Goal: Information Seeking & Learning: Learn about a topic

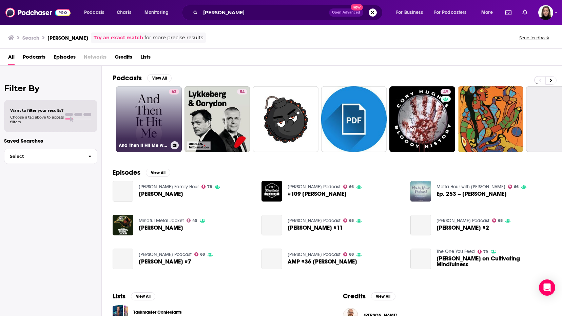
click at [171, 124] on div "62" at bounding box center [174, 115] width 10 height 52
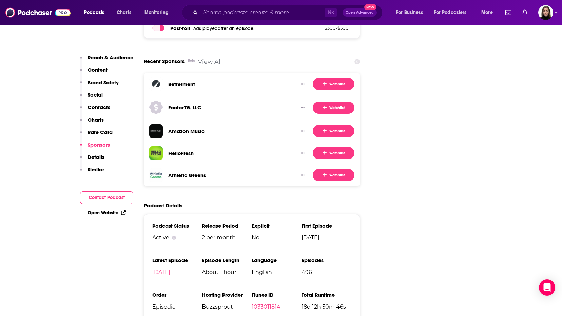
scroll to position [1105, 0]
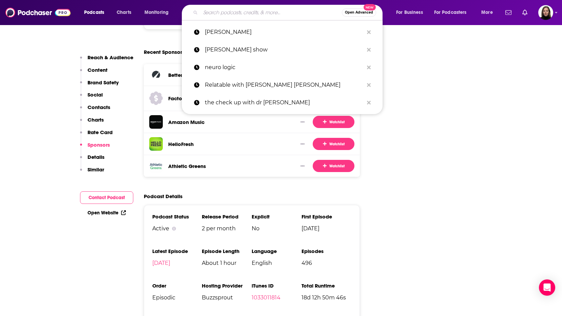
click at [211, 9] on input "Search podcasts, credits, & more..." at bounding box center [270, 12] width 141 height 11
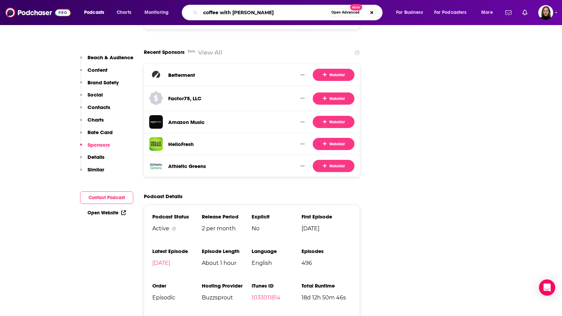
type input "coffee with [PERSON_NAME]"
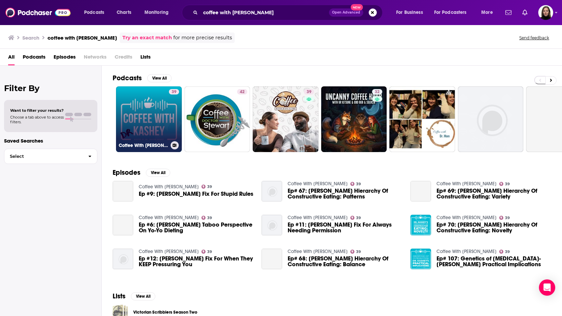
click at [166, 137] on link "39 Coffee With [PERSON_NAME]" at bounding box center [149, 119] width 66 height 66
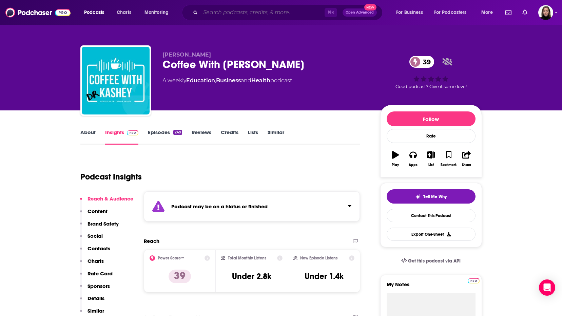
click at [219, 8] on input "Search podcasts, credits, & more..." at bounding box center [262, 12] width 124 height 11
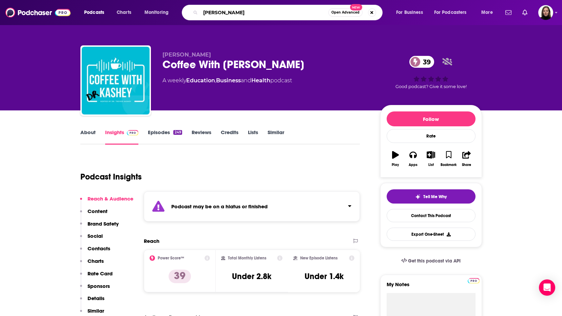
type input "[PERSON_NAME]"
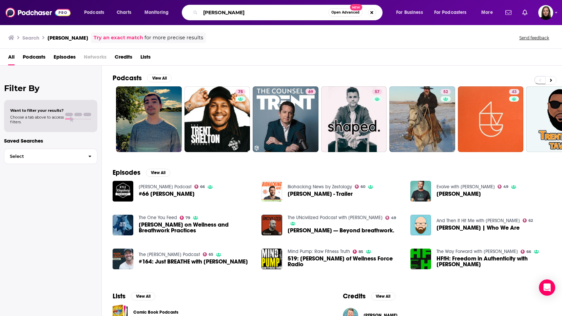
click at [230, 13] on input "[PERSON_NAME]" at bounding box center [264, 12] width 128 height 11
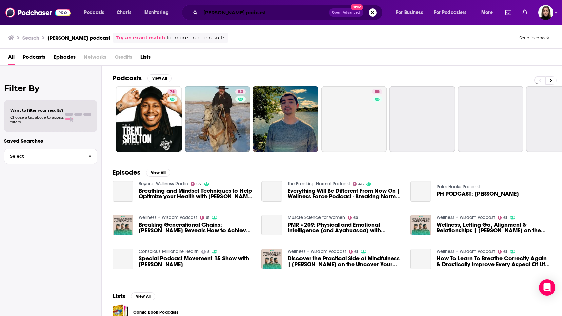
click at [224, 13] on input "[PERSON_NAME] podcast" at bounding box center [264, 12] width 128 height 11
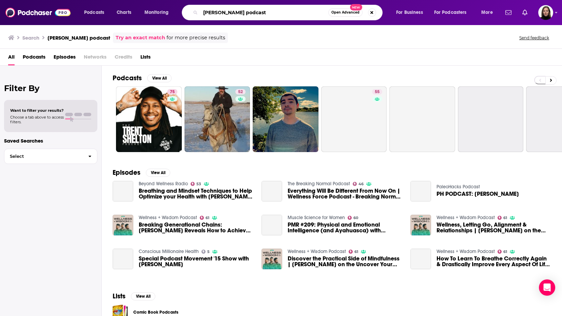
click at [224, 13] on input "[PERSON_NAME] podcast" at bounding box center [264, 12] width 128 height 11
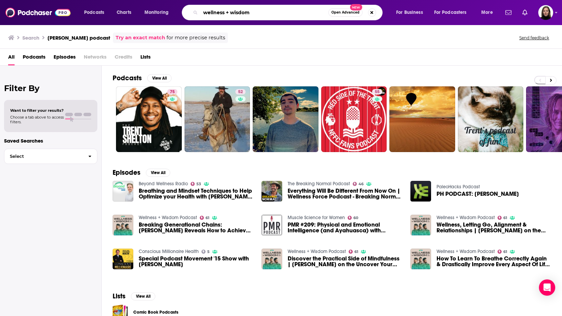
type input "wellness + wisdom"
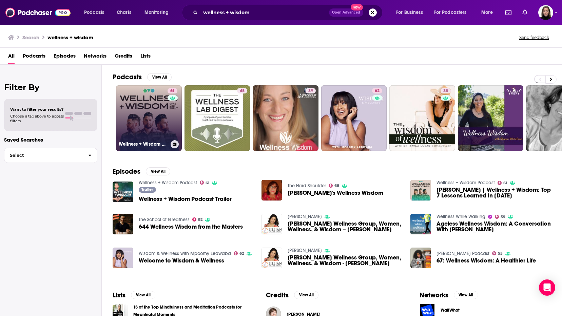
click at [160, 120] on link "61 Wellness + Wisdom Podcast" at bounding box center [149, 118] width 66 height 66
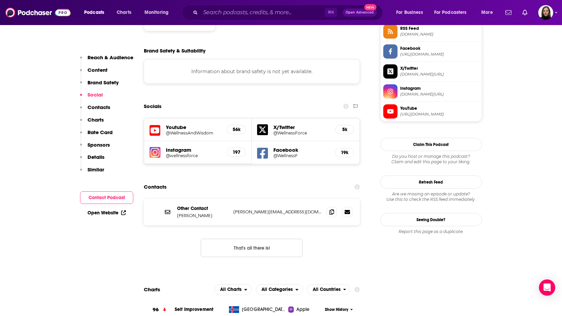
scroll to position [575, 0]
click at [155, 146] on img at bounding box center [154, 151] width 11 height 11
click at [180, 123] on h5 "Youtube" at bounding box center [194, 126] width 56 height 6
click at [237, 126] on h5 "56k" at bounding box center [236, 129] width 7 height 6
click at [191, 130] on h5 "@WellnessAndWisdom" at bounding box center [194, 132] width 56 height 5
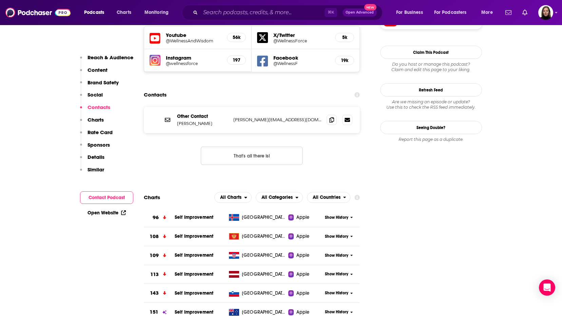
scroll to position [667, 0]
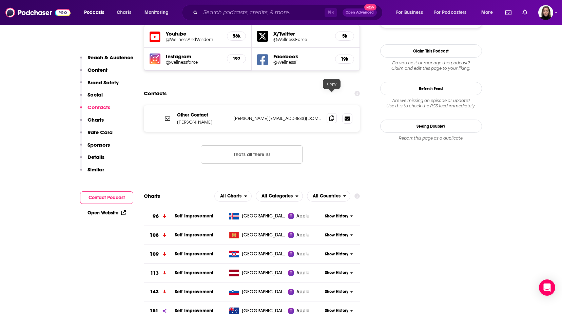
click at [333, 116] on icon at bounding box center [331, 118] width 5 height 5
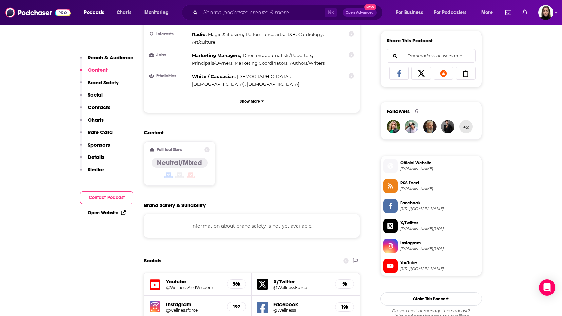
scroll to position [0, 0]
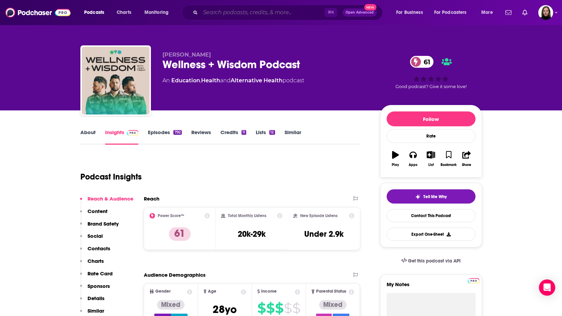
click at [222, 11] on input "Search podcasts, credits, & more..." at bounding box center [262, 12] width 124 height 11
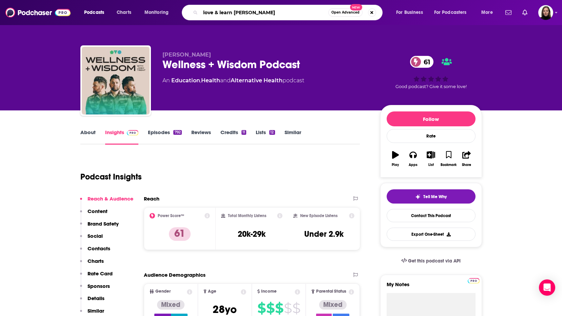
type input "love & learn [PERSON_NAME]"
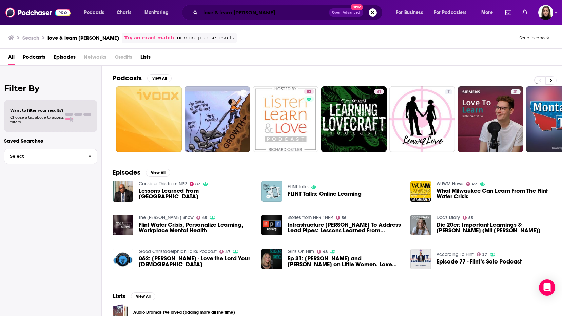
click at [253, 13] on input "love & learn [PERSON_NAME]" at bounding box center [264, 12] width 128 height 11
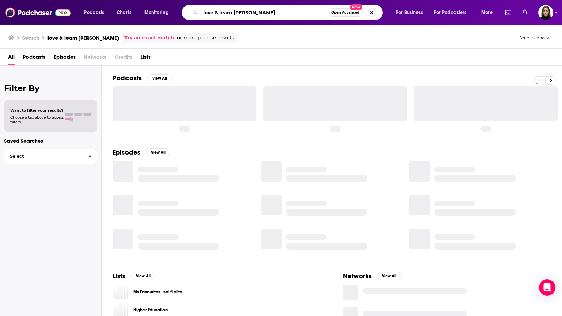
click at [227, 13] on input "love & learn [PERSON_NAME]" at bounding box center [264, 12] width 128 height 11
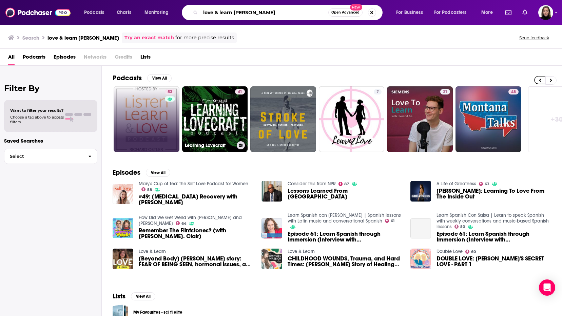
scroll to position [0, 140]
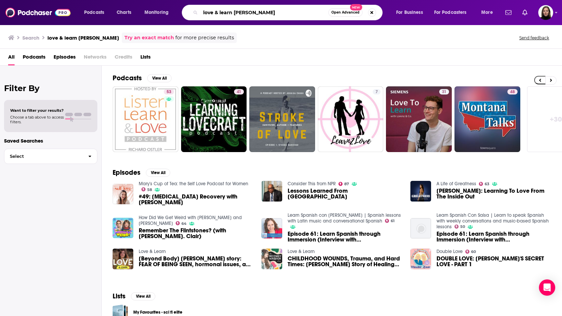
click at [265, 12] on input "love & learn [PERSON_NAME]" at bounding box center [264, 12] width 128 height 11
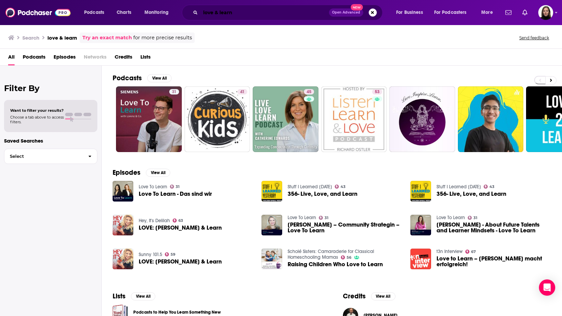
click at [227, 9] on input "love & learn" at bounding box center [264, 12] width 128 height 11
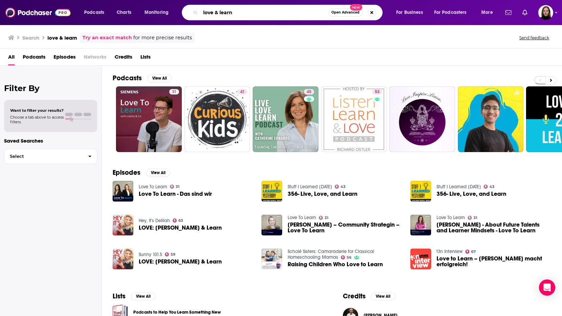
click at [227, 9] on input "love & learn" at bounding box center [264, 12] width 128 height 11
type input "j"
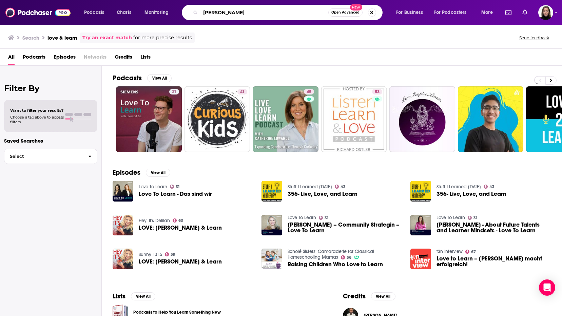
type input "[PERSON_NAME]"
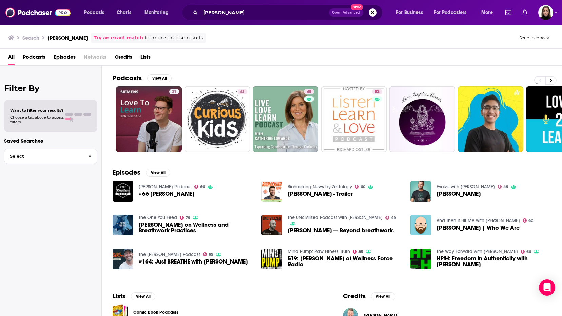
click at [166, 222] on span "[PERSON_NAME] on Wellness and Breathwork Practices" at bounding box center [196, 228] width 115 height 12
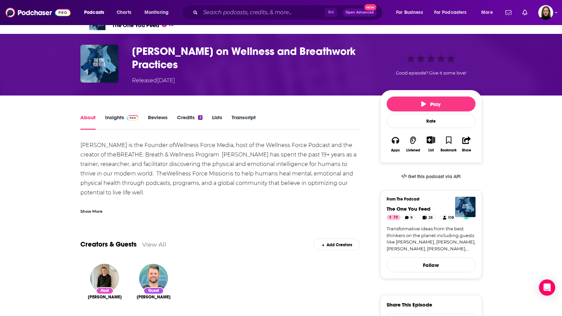
scroll to position [16, 0]
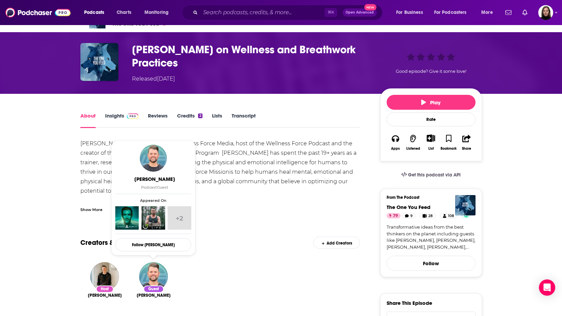
click at [159, 287] on div "Guest" at bounding box center [153, 289] width 20 height 7
click at [158, 277] on img "Josh Trent" at bounding box center [153, 276] width 29 height 29
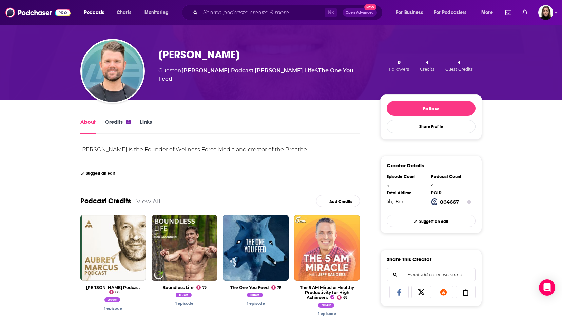
scroll to position [33, 0]
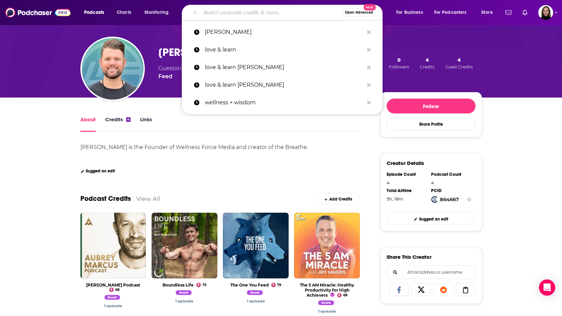
click at [224, 17] on input "Search podcasts, credits, & more..." at bounding box center [270, 12] width 141 height 11
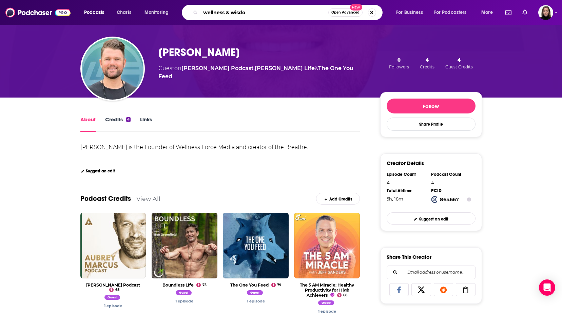
type input "wellness & wisdom"
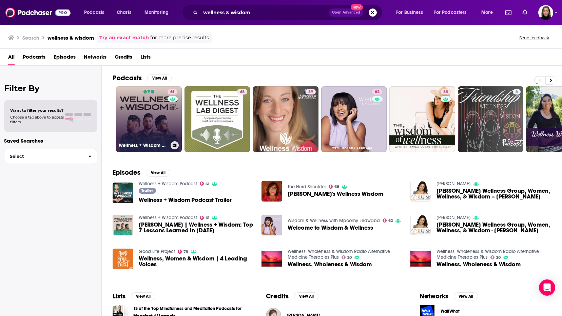
click at [152, 128] on link "61 Wellness + Wisdom Podcast" at bounding box center [149, 119] width 66 height 66
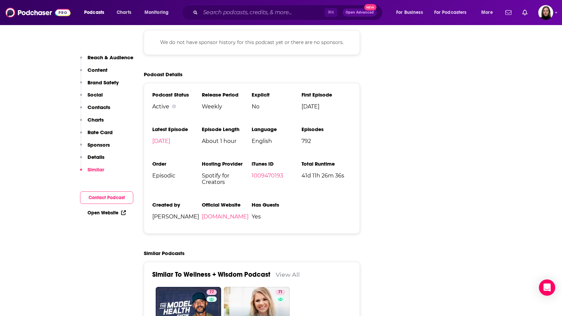
scroll to position [1102, 0]
